Goal: Transaction & Acquisition: Book appointment/travel/reservation

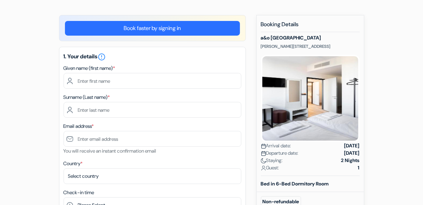
scroll to position [49, 0]
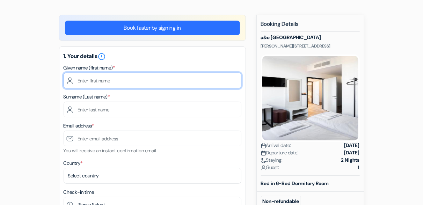
click at [92, 80] on input "text" at bounding box center [153, 81] width 178 height 16
type input "Miriam"
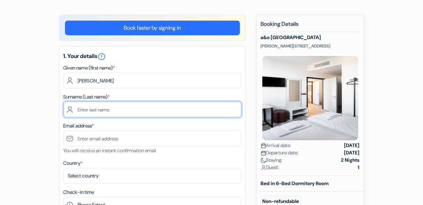
type input "Kostamovaara"
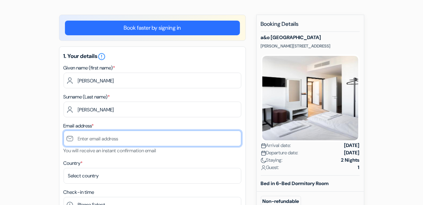
type input "[PERSON_NAME][EMAIL_ADDRESS][PERSON_NAME][DOMAIN_NAME]"
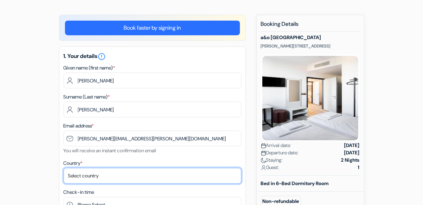
select select "fi"
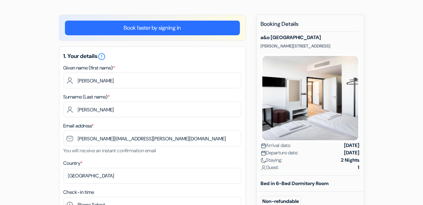
type input "04578404564"
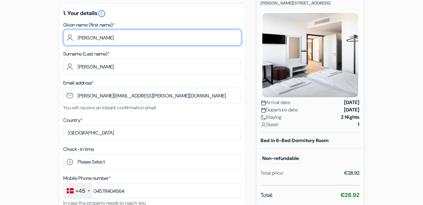
scroll to position [92, 0]
click at [78, 37] on input "Miriam" at bounding box center [153, 37] width 178 height 16
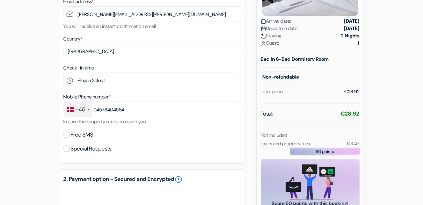
scroll to position [174, 0]
type input "Katri Miriam"
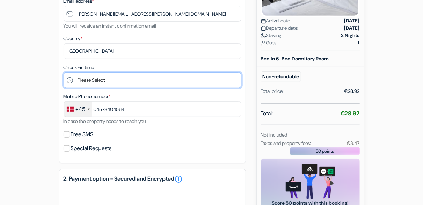
click at [97, 79] on select "Please Select 15:00 16:00 17:00 18:00 19:00 20:00 21:00 22:00 23:00 0:00" at bounding box center [153, 80] width 178 height 16
select select "19"
click at [64, 73] on select "Please Select 15:00 16:00 17:00 18:00 19:00 20:00 21:00 22:00 23:00 0:00" at bounding box center [153, 80] width 178 height 16
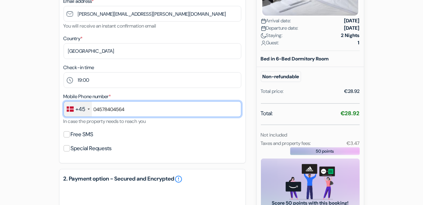
click at [105, 110] on input "04578404564" at bounding box center [153, 109] width 178 height 16
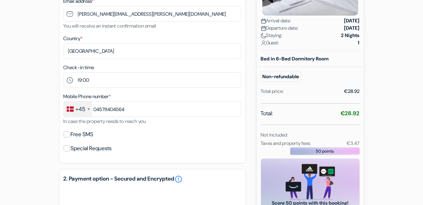
click at [74, 109] on div "+45" at bounding box center [78, 109] width 28 height 15
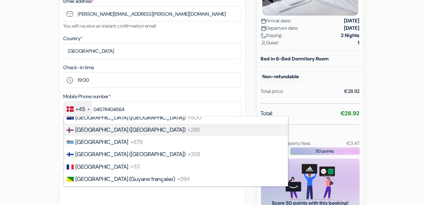
scroll to position [928, 0]
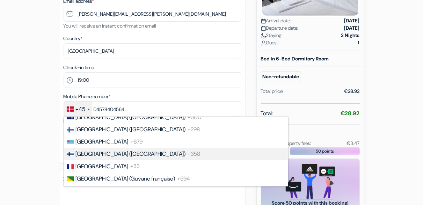
click at [87, 158] on span "Finland (Suomi)" at bounding box center [131, 153] width 110 height 7
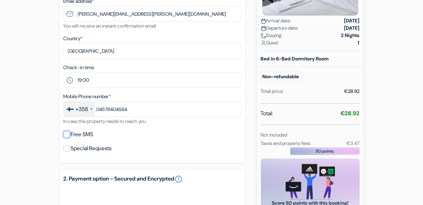
click at [68, 135] on input "Free SMS" at bounding box center [67, 134] width 6 height 6
checkbox input "true"
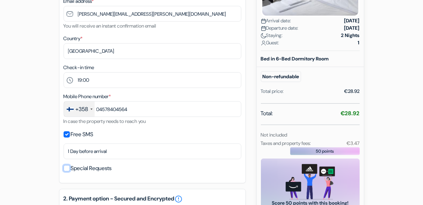
click at [68, 172] on input "Special Requests" at bounding box center [67, 168] width 6 height 6
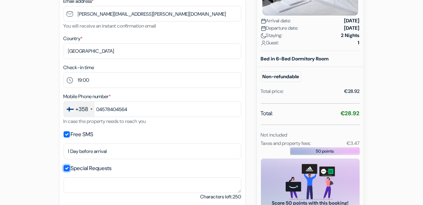
click at [68, 172] on input "Special Requests" at bounding box center [67, 168] width 6 height 6
checkbox input "false"
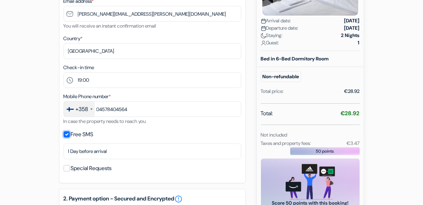
click at [68, 135] on input "Free SMS" at bounding box center [67, 134] width 6 height 6
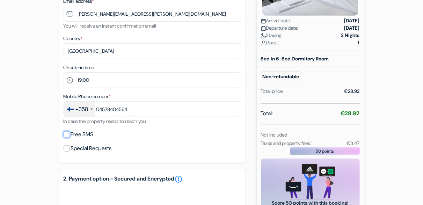
click at [68, 135] on input "Free SMS" at bounding box center [67, 134] width 6 height 6
checkbox input "true"
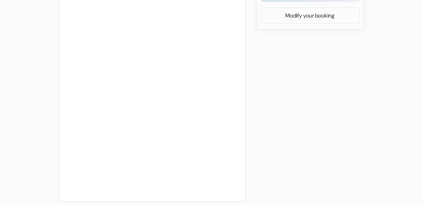
scroll to position [499, 0]
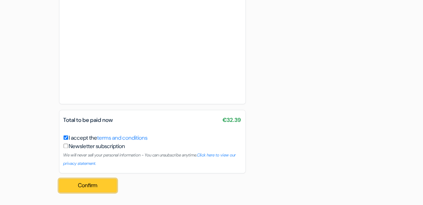
click at [99, 189] on button "Confirm Loading..." at bounding box center [88, 185] width 58 height 13
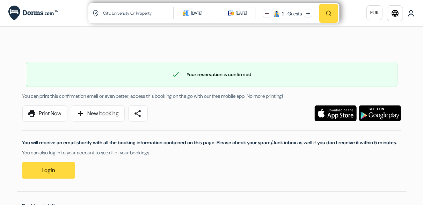
click at [121, 11] on input "text" at bounding box center [138, 13] width 72 height 17
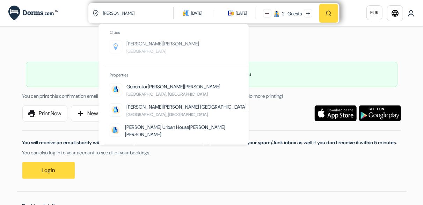
click at [139, 48] on link "[PERSON_NAME] [PERSON_NAME] [GEOGRAPHIC_DATA]" at bounding box center [162, 47] width 73 height 15
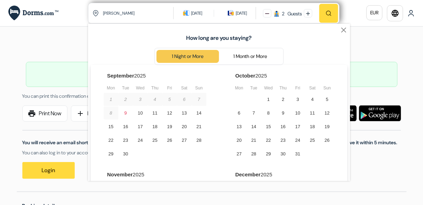
type input "[GEOGRAPHIC_DATA], [GEOGRAPHIC_DATA]"
click at [135, 116] on div "10" at bounding box center [140, 113] width 15 height 13
click at [151, 114] on div "11" at bounding box center [155, 113] width 15 height 13
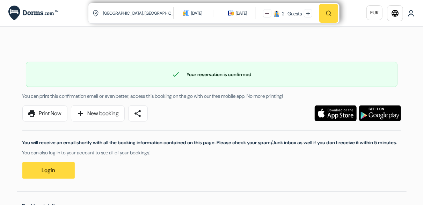
click at [271, 13] on div "2 Guests" at bounding box center [288, 13] width 62 height 20
click at [332, 10] on img "button" at bounding box center [329, 13] width 6 height 6
